Goal: Find specific page/section: Find specific page/section

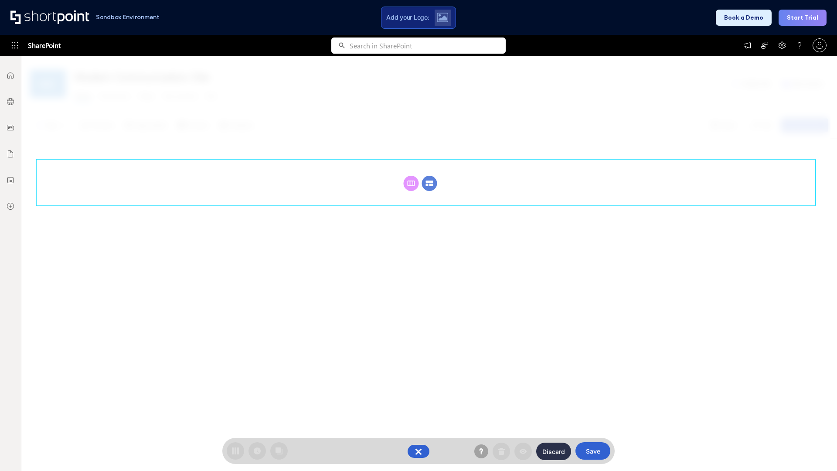
scroll to position [120, 0]
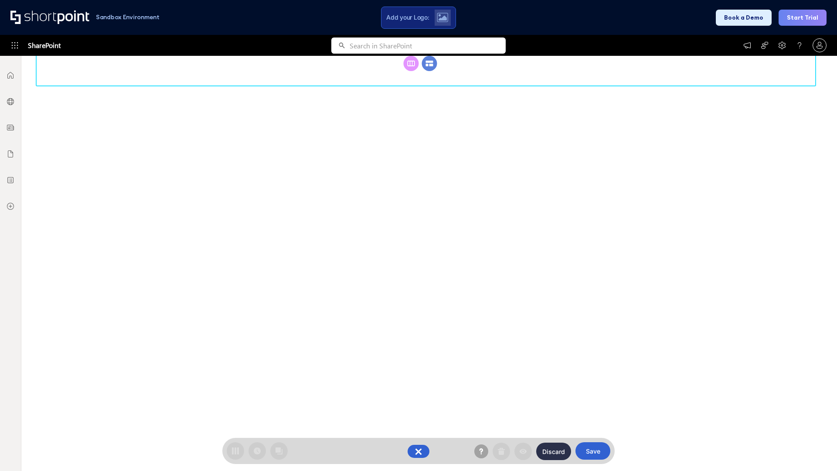
click at [429, 71] on circle at bounding box center [429, 63] width 15 height 15
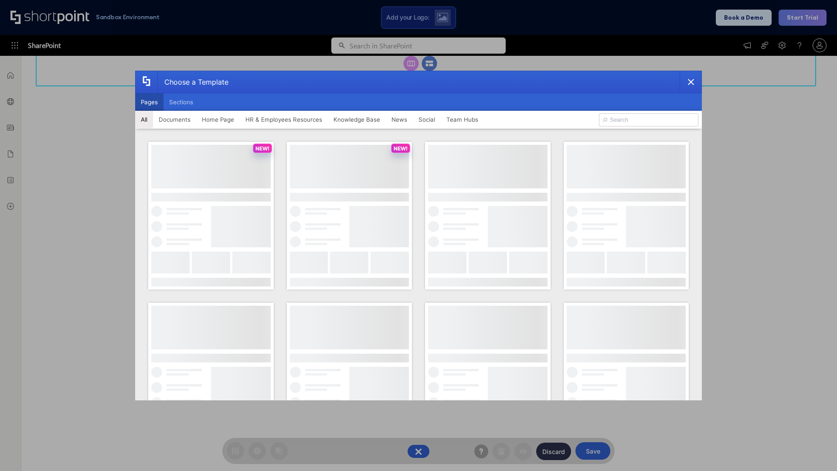
scroll to position [0, 0]
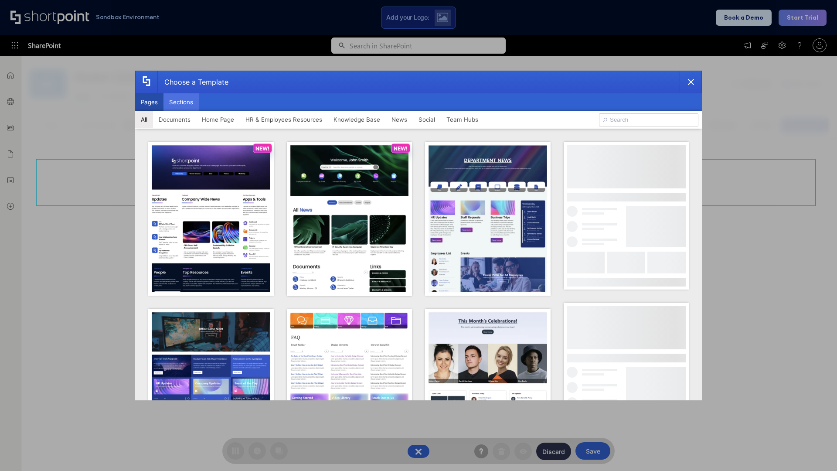
click at [181, 102] on button "Sections" at bounding box center [180, 101] width 35 height 17
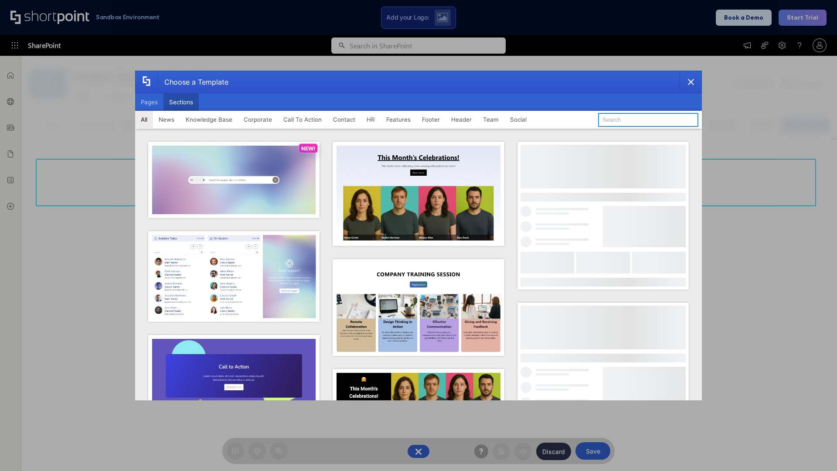
type input "FAQ 4"
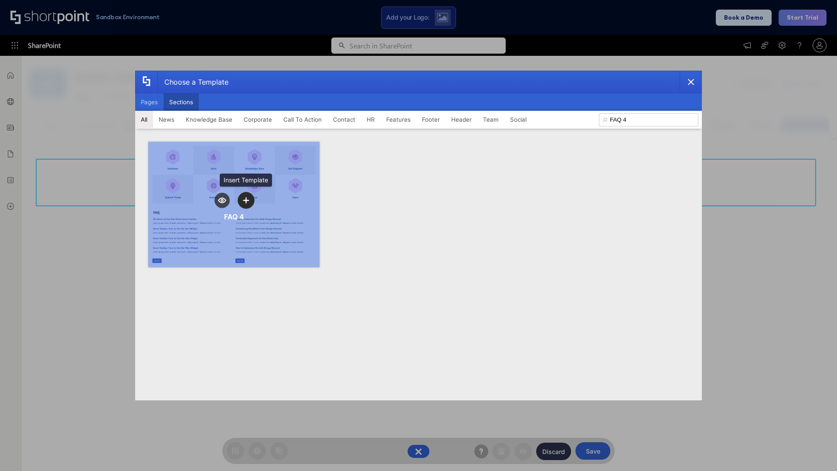
click at [246, 200] on icon "template selector" at bounding box center [246, 200] width 6 height 6
